Goal: Check status: Check status

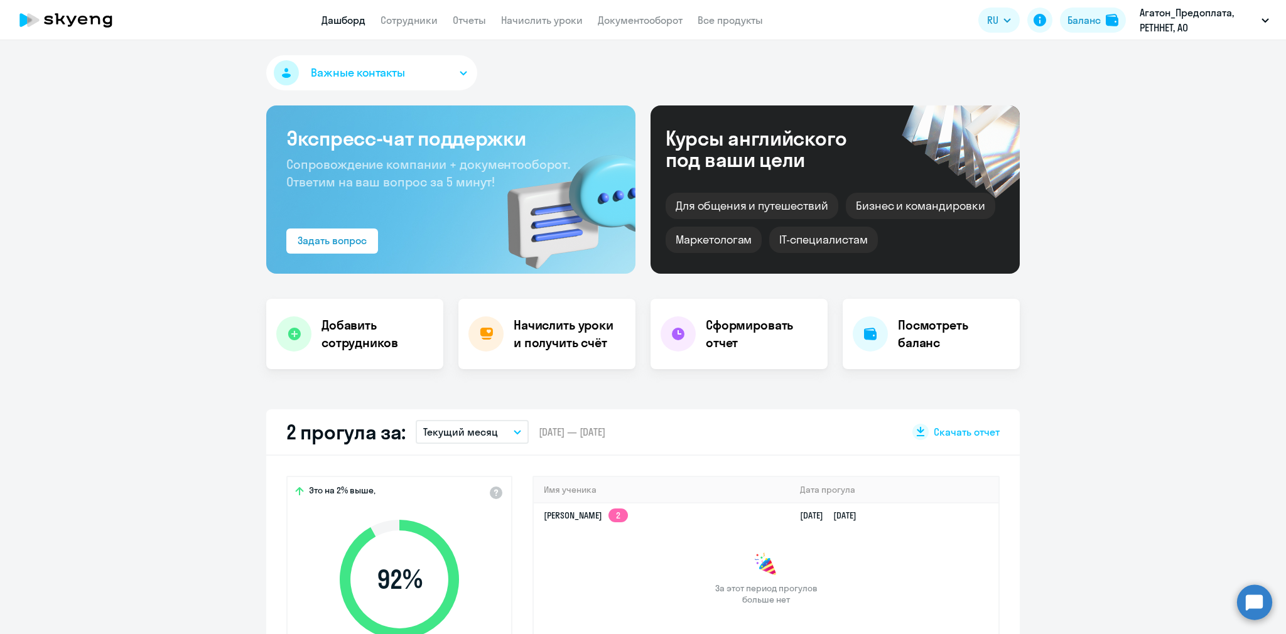
scroll to position [732, 0]
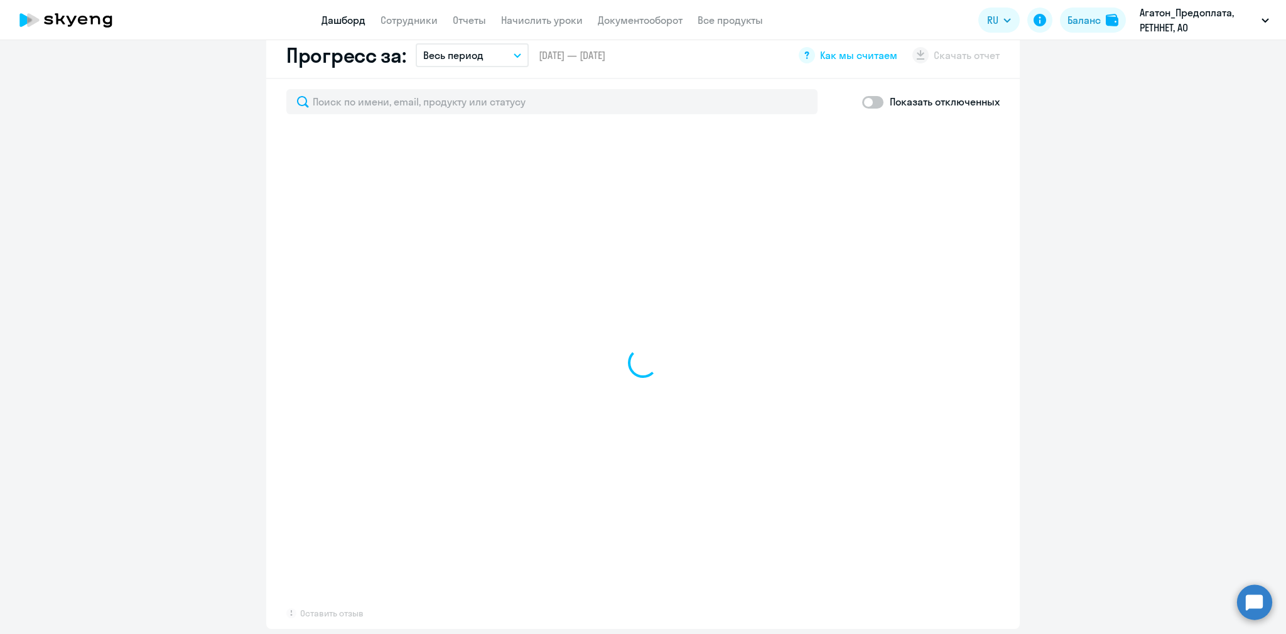
select select "30"
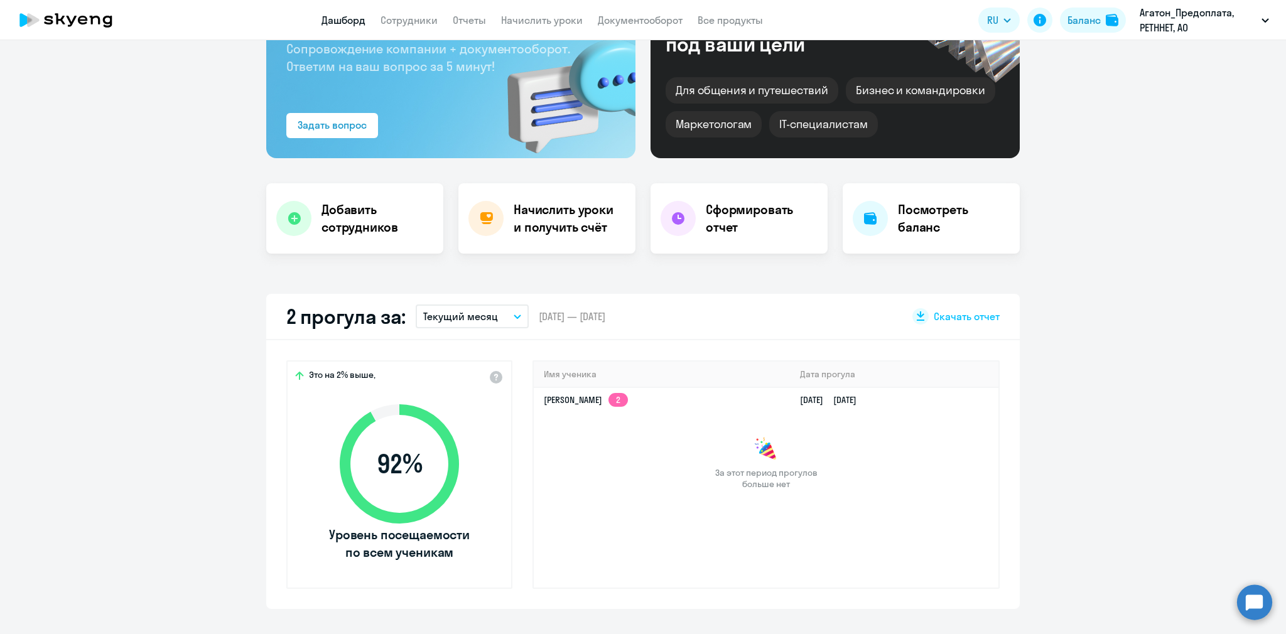
scroll to position [0, 0]
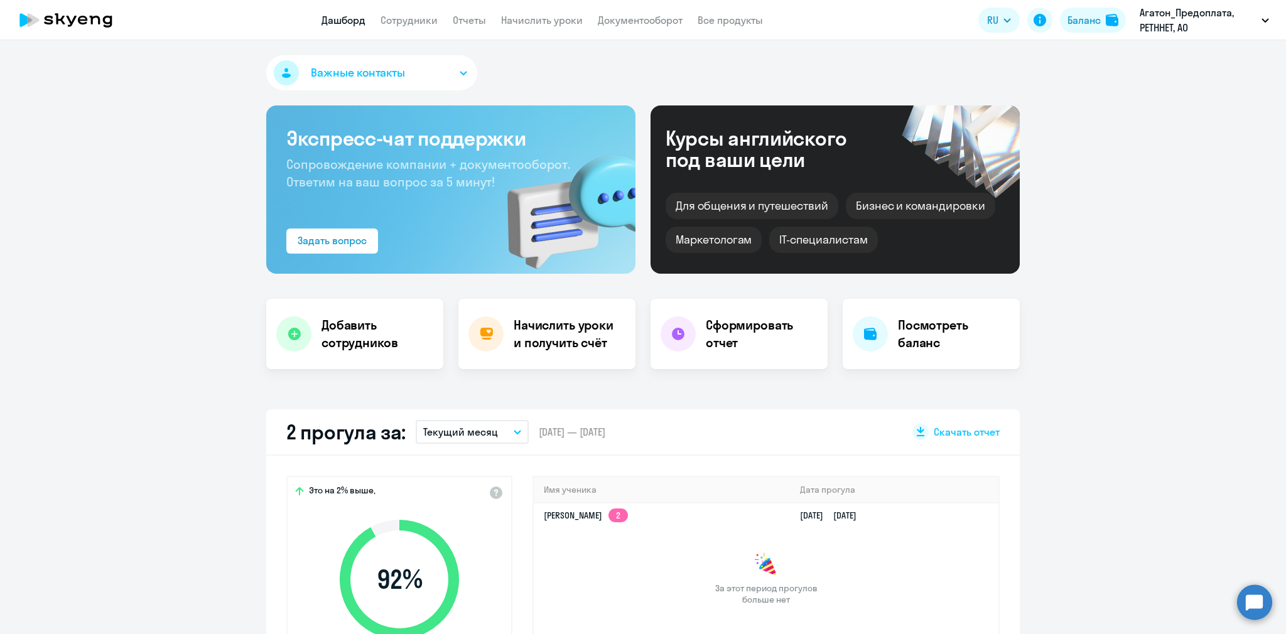
click at [412, 13] on app-menu-item-link "Сотрудники" at bounding box center [408, 21] width 57 height 16
click at [411, 18] on link "Сотрудники" at bounding box center [408, 20] width 57 height 13
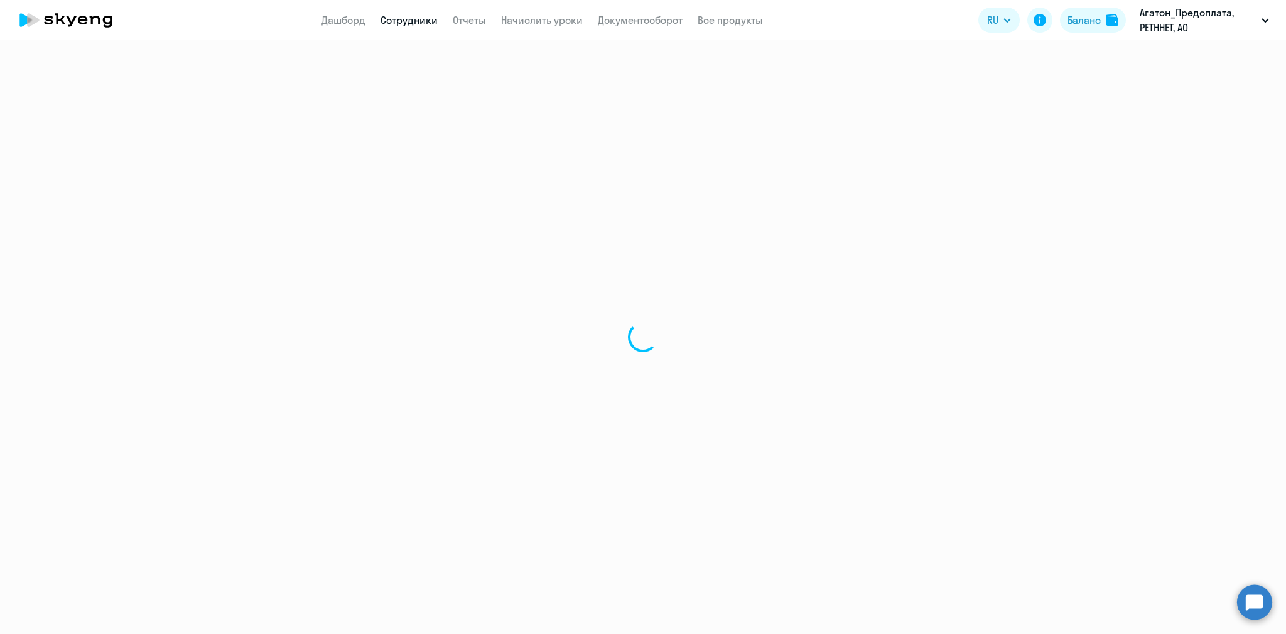
select select "30"
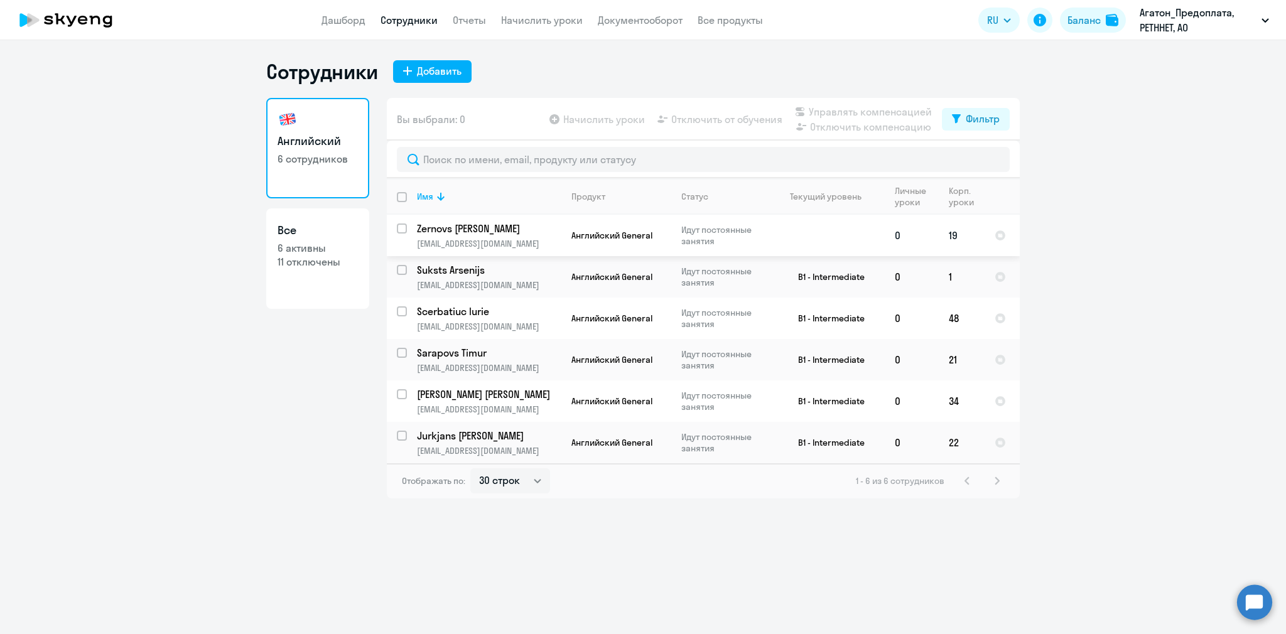
click at [742, 241] on p "Идут постоянные занятия" at bounding box center [724, 235] width 86 height 23
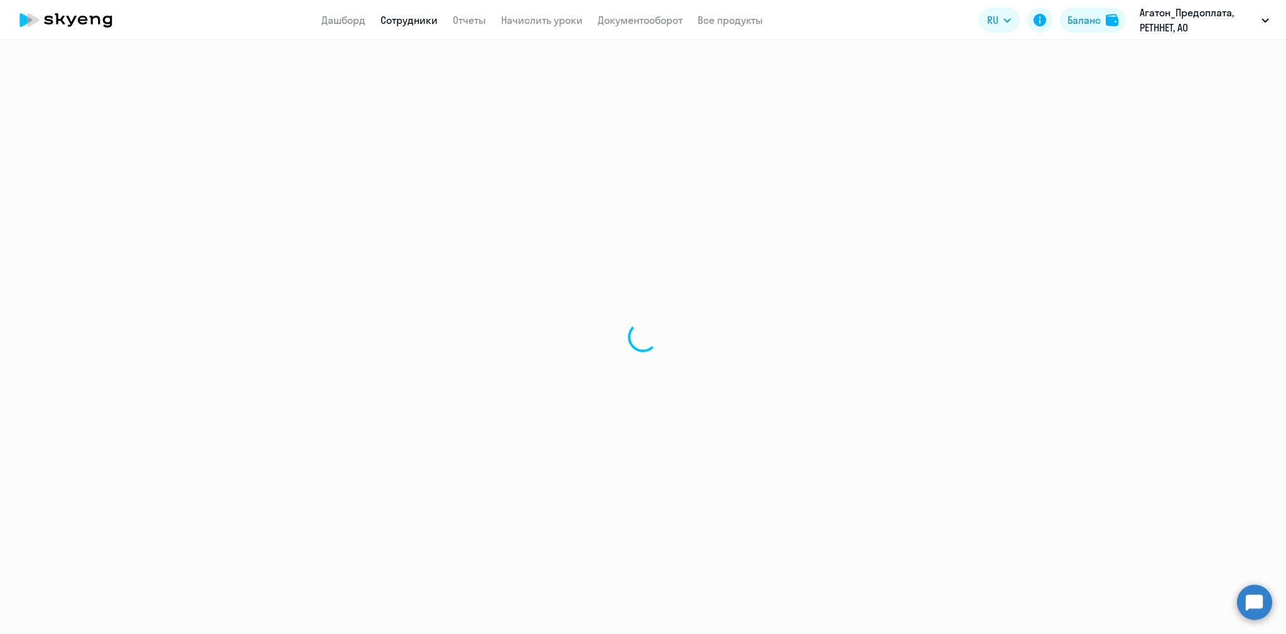
select select "english"
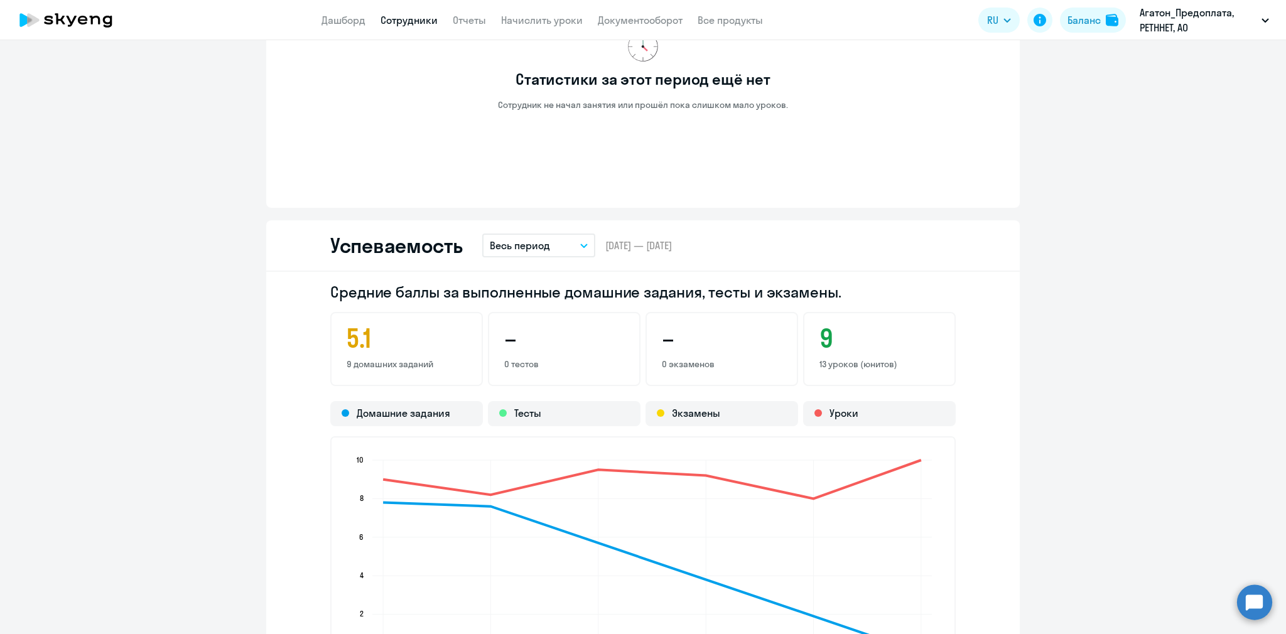
scroll to position [814, 0]
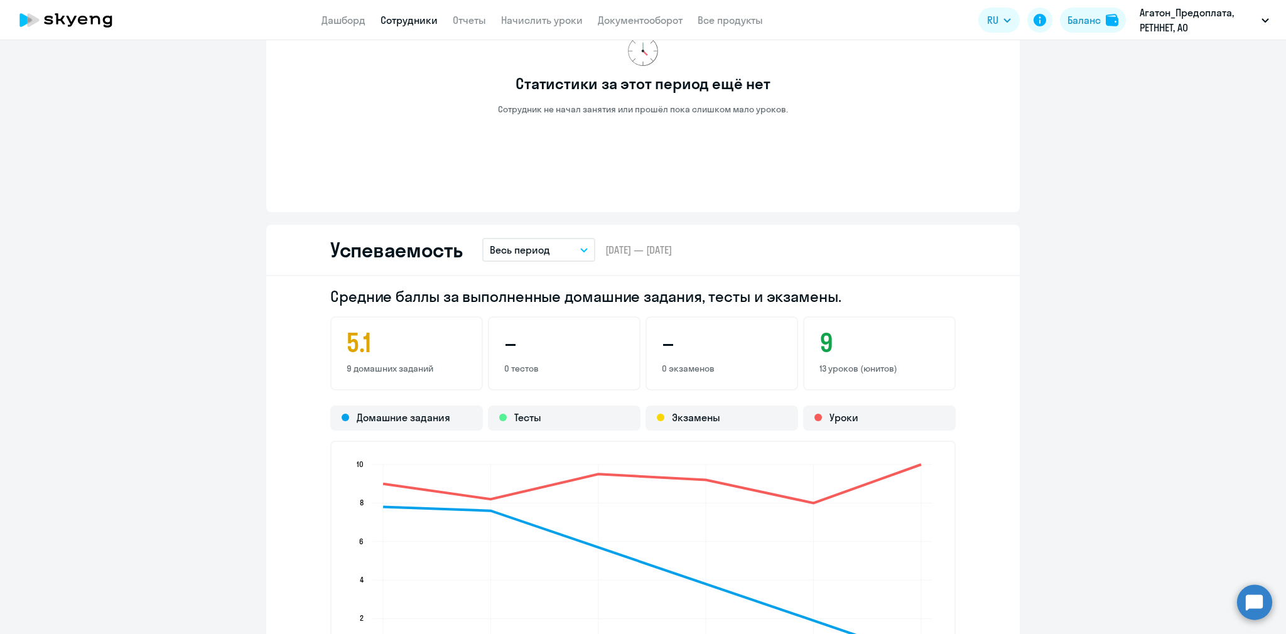
drag, startPoint x: 546, startPoint y: 360, endPoint x: 448, endPoint y: 346, distance: 98.4
click at [448, 346] on div "5.1 9 домашних заданий – 0 тестов – 0 экзаменов 9 13 уроков (юнитов)" at bounding box center [642, 353] width 625 height 74
click at [959, 353] on div "Средние баллы за выполненные домашние задания, тесты и экзамены. 5.1 9 домашних…" at bounding box center [642, 496] width 753 height 441
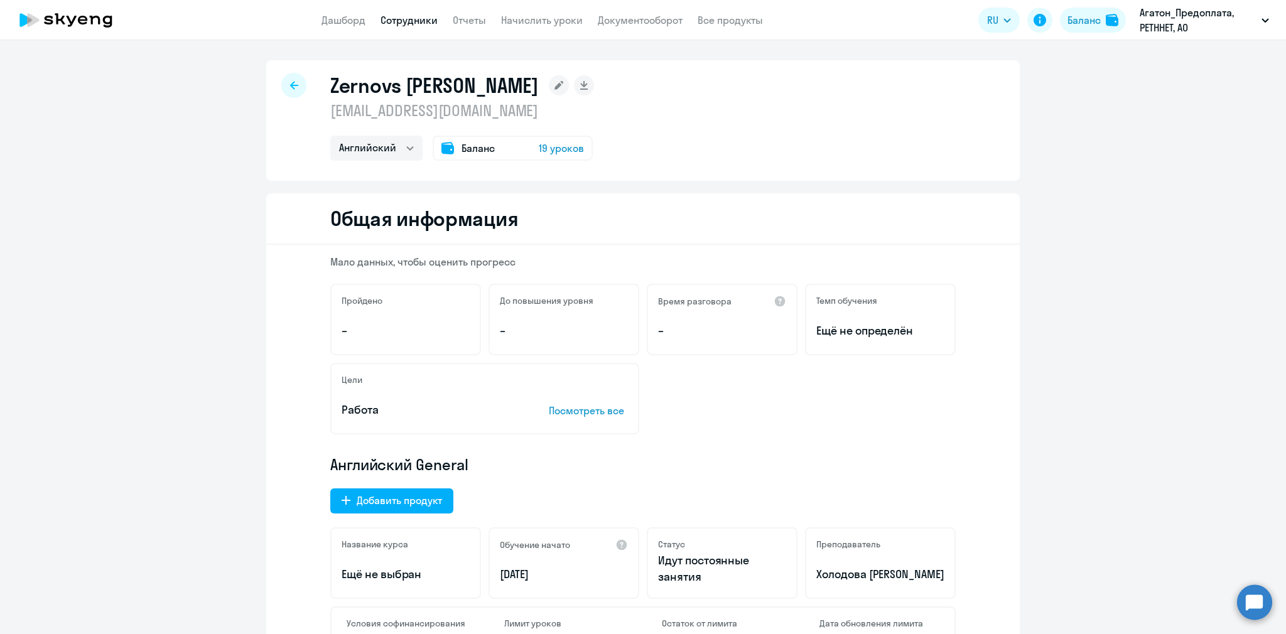
scroll to position [325, 0]
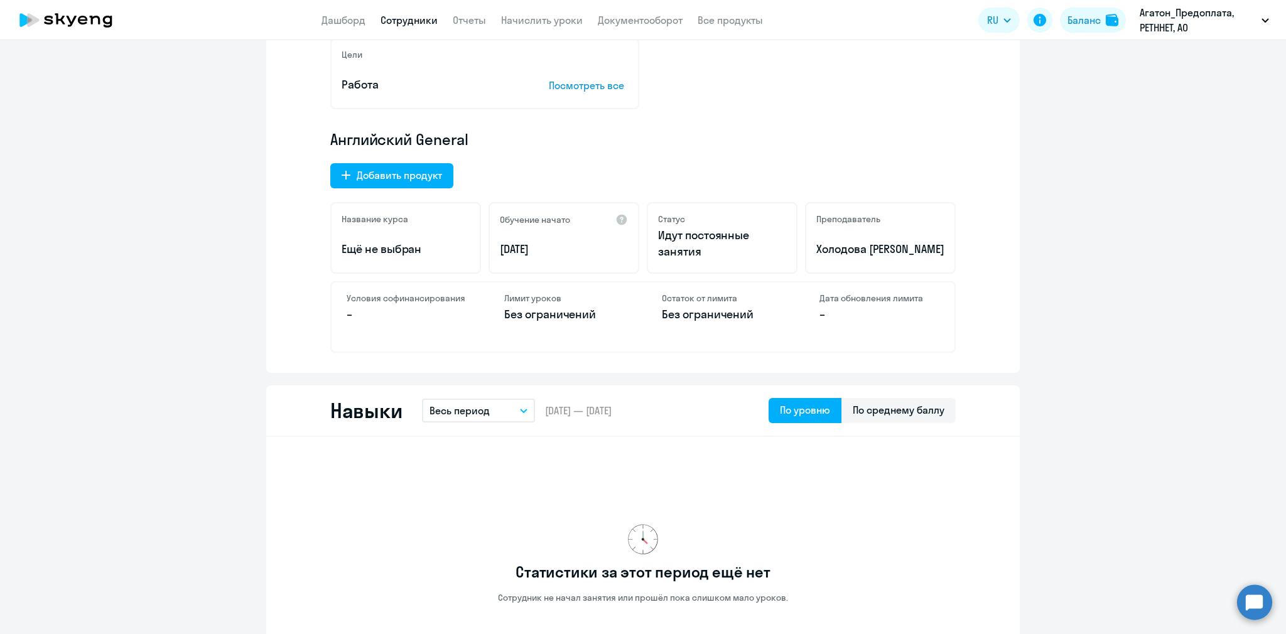
click at [500, 411] on button "Весь период" at bounding box center [478, 411] width 113 height 24
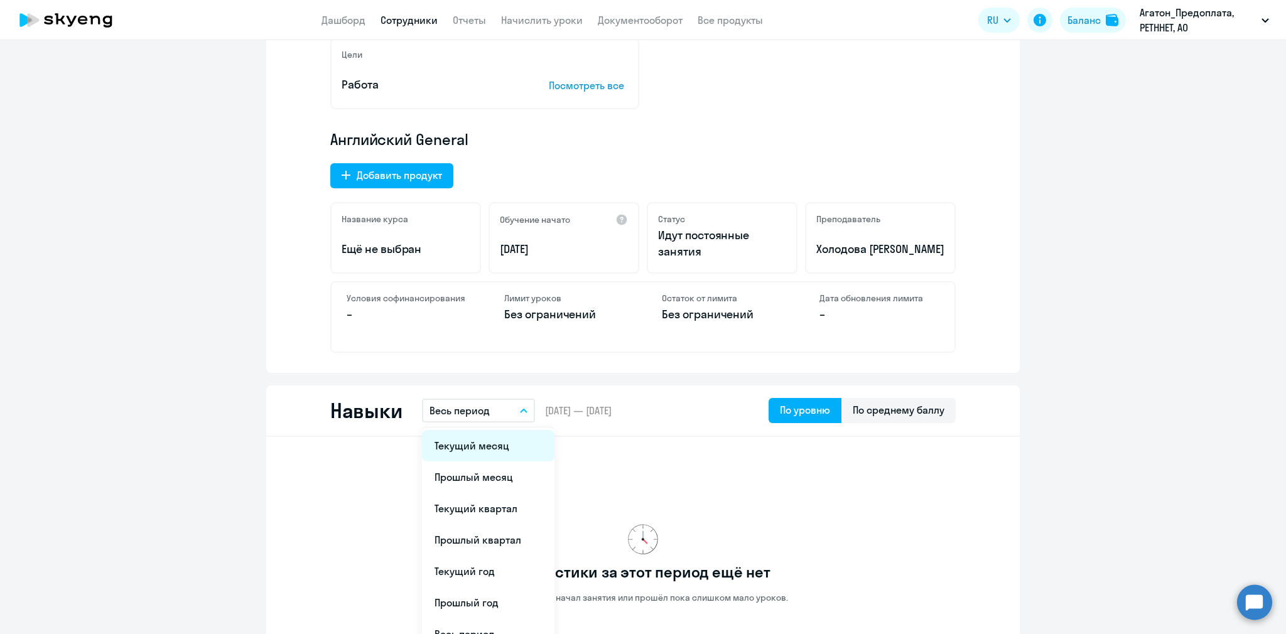
click at [498, 436] on li "Текущий месяц" at bounding box center [488, 445] width 132 height 31
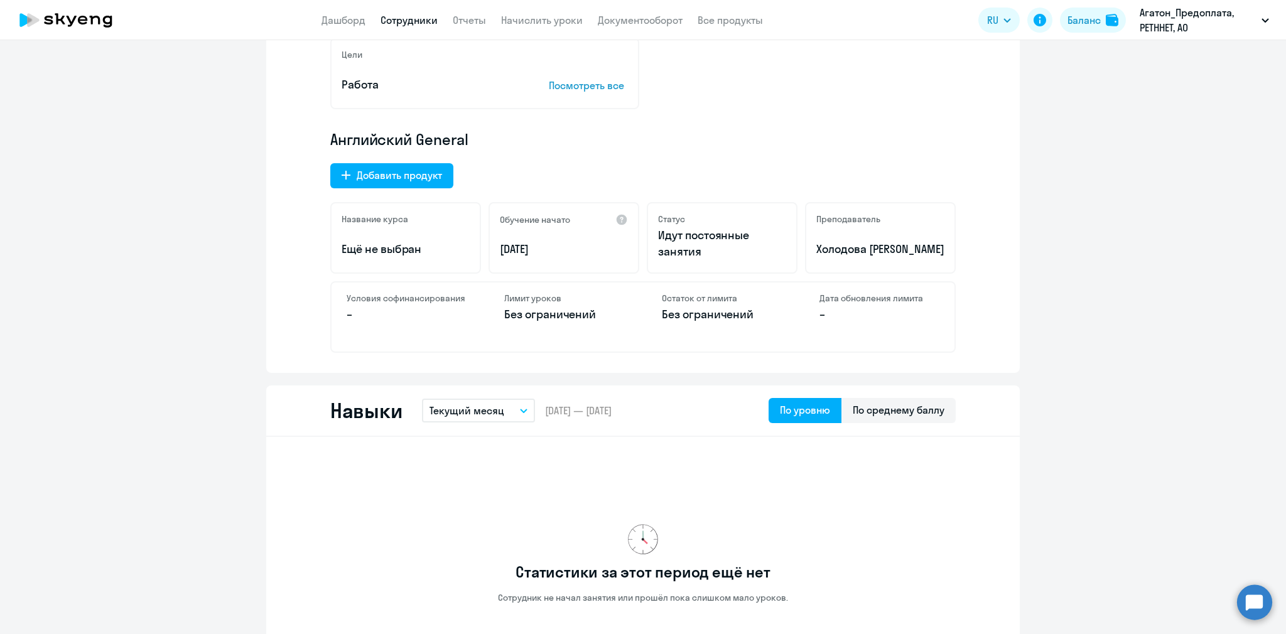
click at [501, 417] on p "Текущий месяц" at bounding box center [466, 410] width 75 height 15
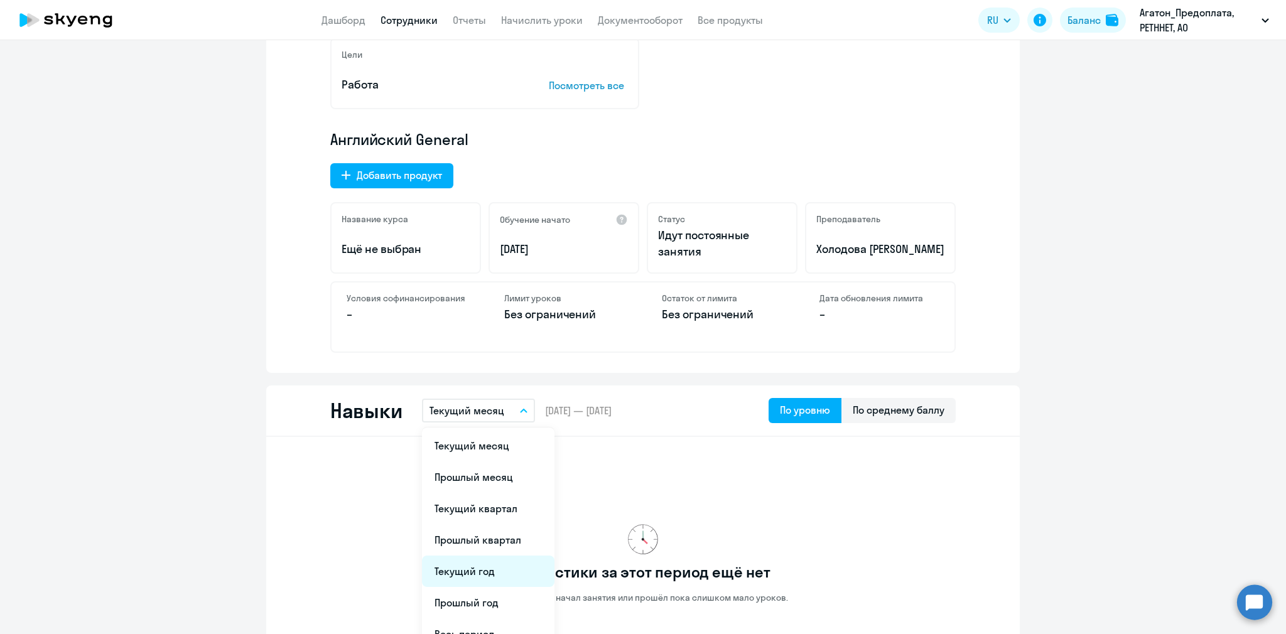
click at [489, 567] on li "Текущий год" at bounding box center [488, 571] width 132 height 31
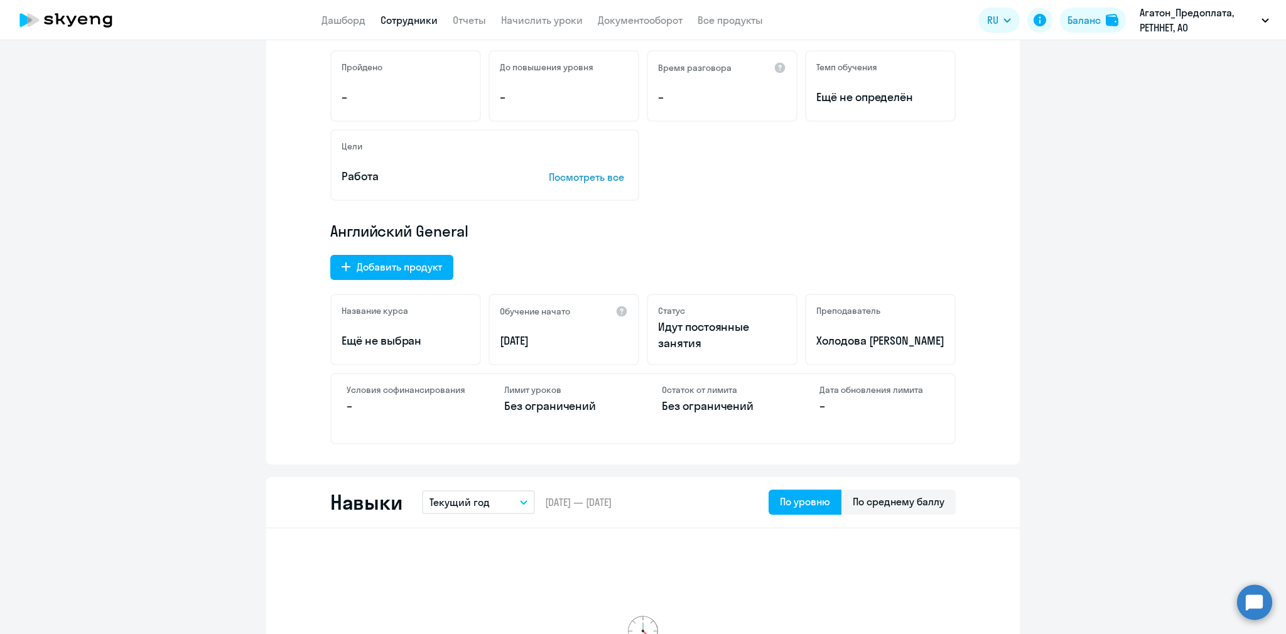
scroll to position [0, 0]
